Goal: Information Seeking & Learning: Learn about a topic

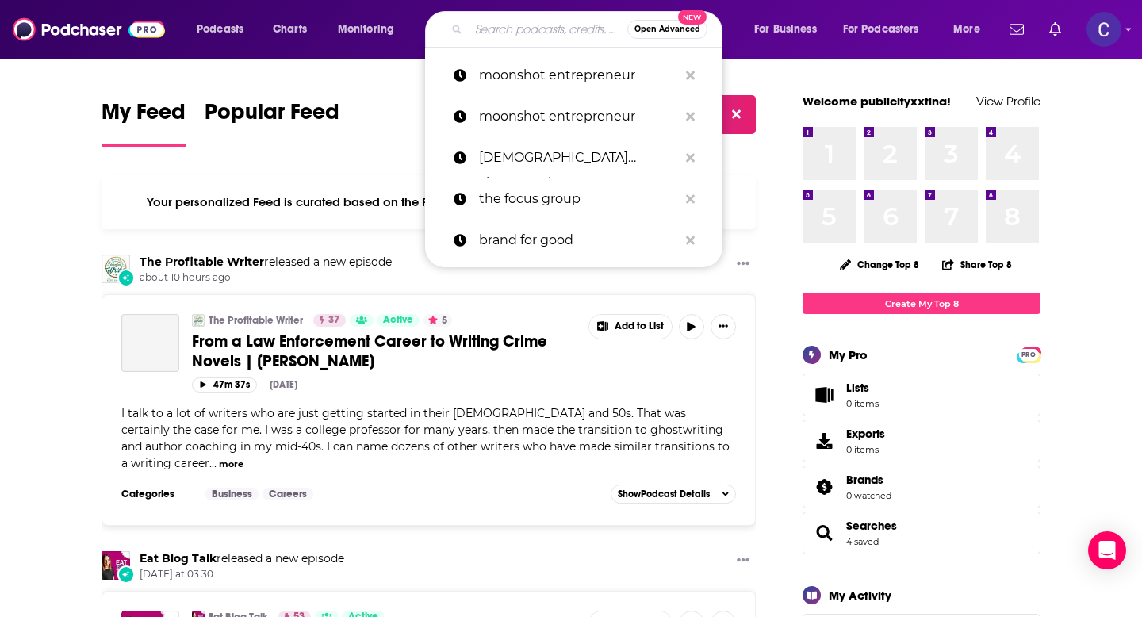
click at [488, 28] on input "Search podcasts, credits, & more..." at bounding box center [548, 29] width 159 height 25
paste input "The SEO Show"
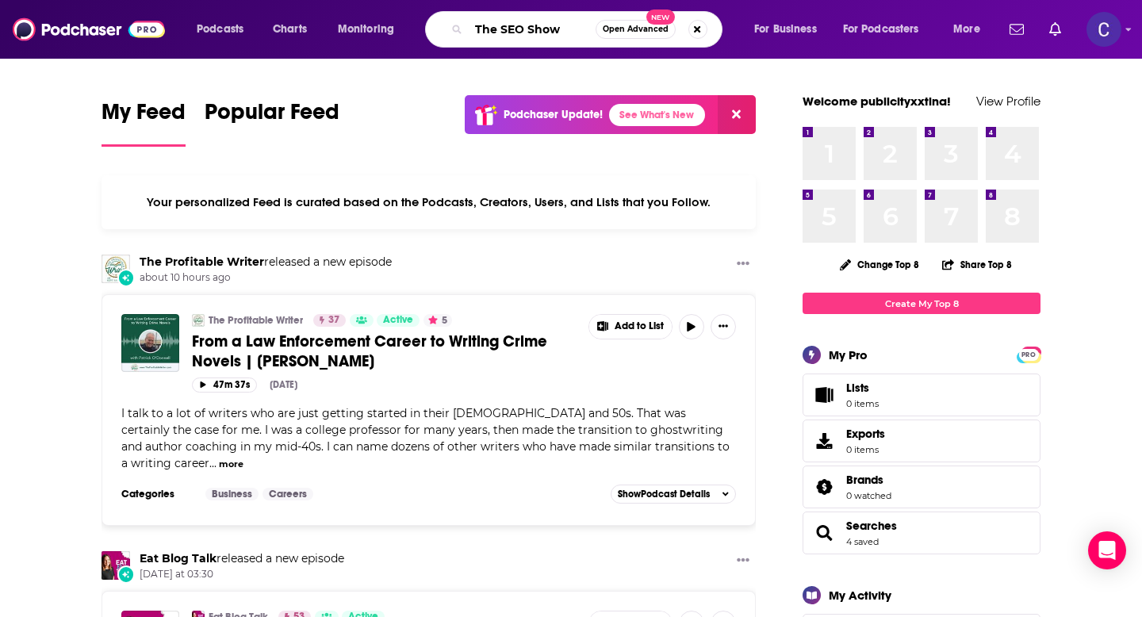
type input "The SEO Show"
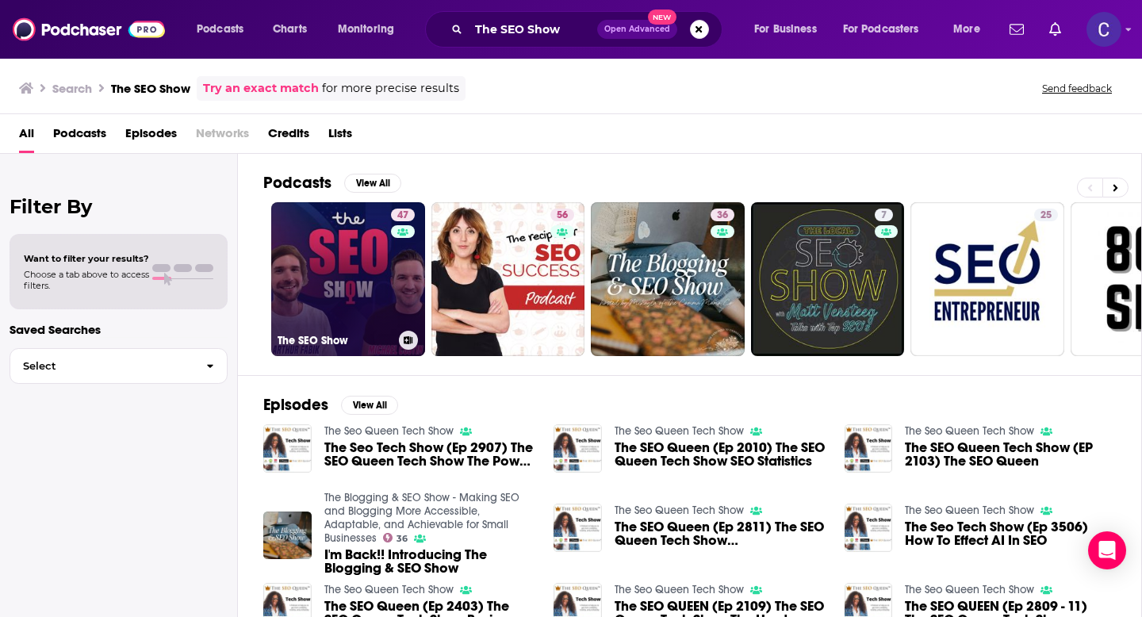
click at [377, 297] on link "47 The SEO Show" at bounding box center [348, 279] width 154 height 154
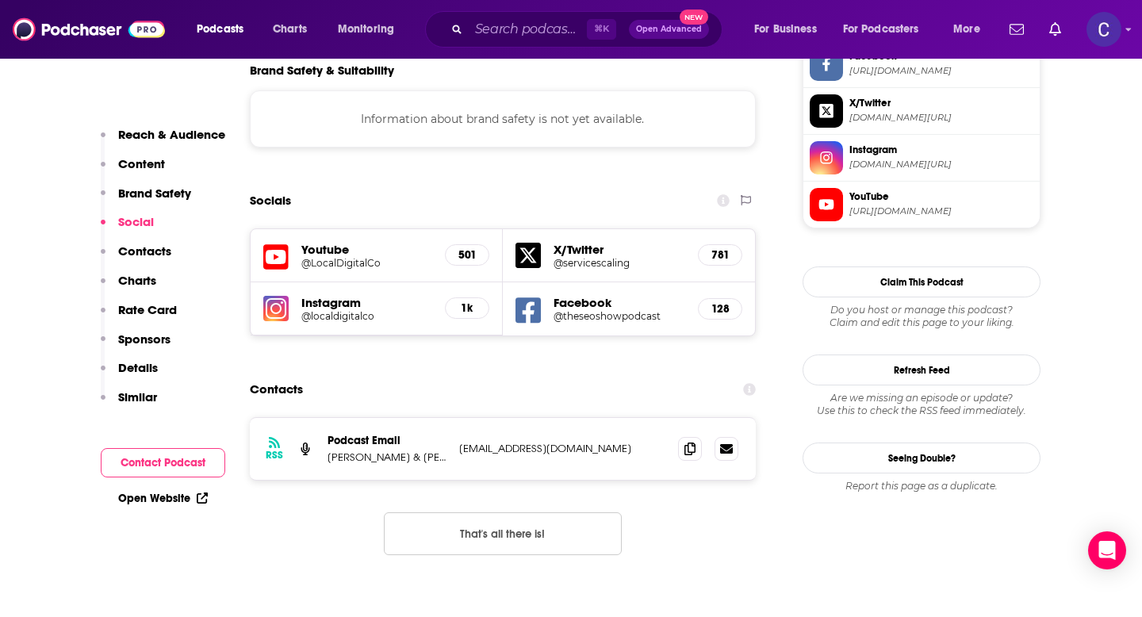
scroll to position [1420, 0]
